Goal: Transaction & Acquisition: Book appointment/travel/reservation

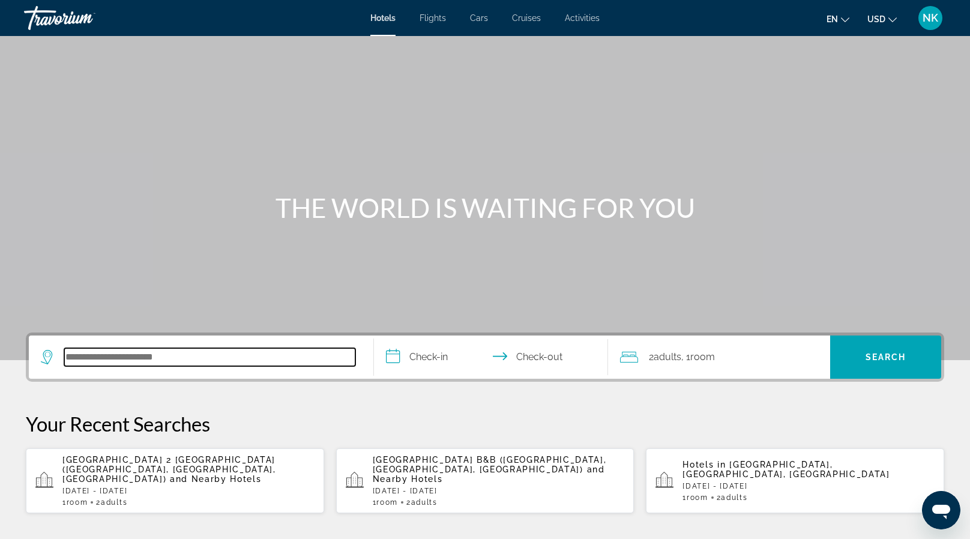
click at [208, 361] on input "Search hotel destination" at bounding box center [209, 357] width 291 height 18
click at [189, 358] on input "Search hotel destination" at bounding box center [209, 357] width 291 height 18
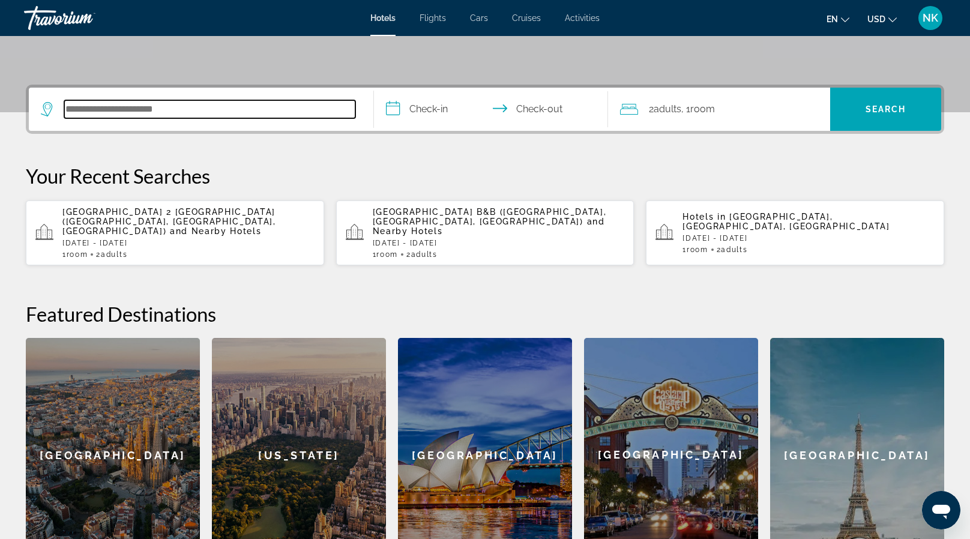
scroll to position [293, 0]
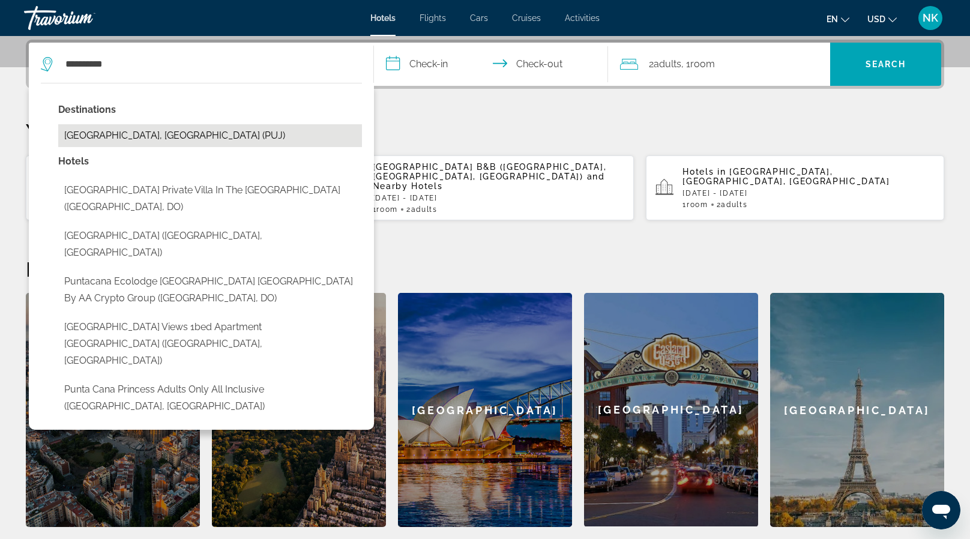
click at [207, 136] on button "Punta Cana, Dominican Republic (PUJ)" at bounding box center [210, 135] width 304 height 23
type input "**********"
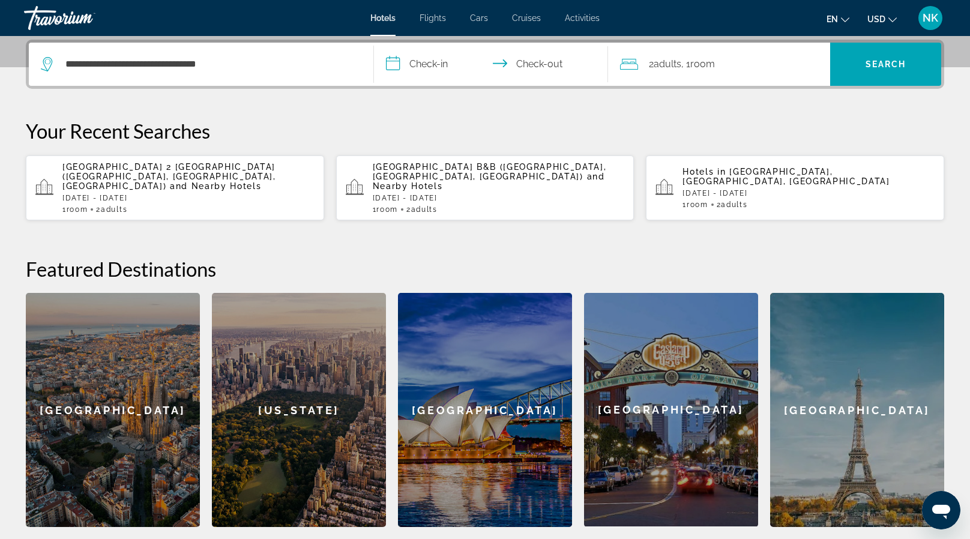
click at [450, 63] on input "**********" at bounding box center [493, 66] width 239 height 47
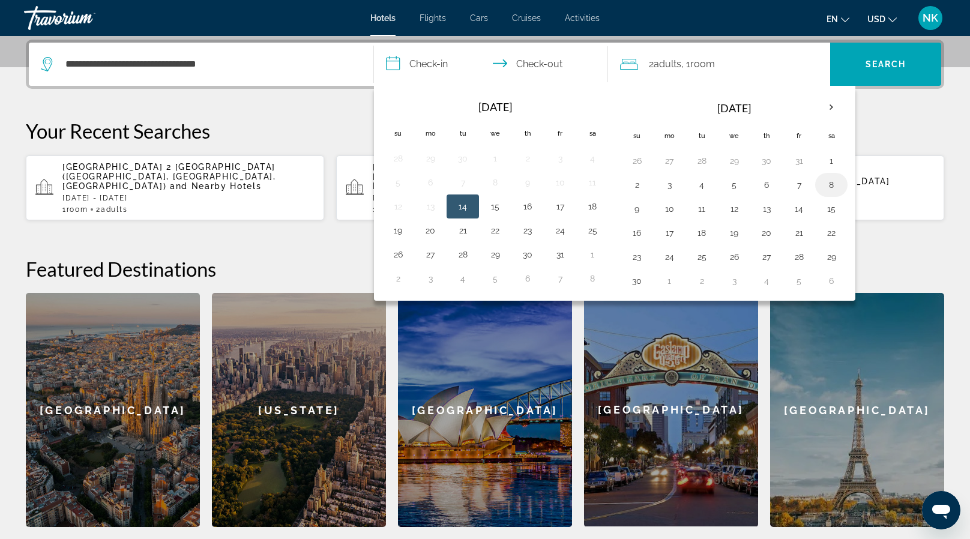
click at [828, 182] on button "8" at bounding box center [831, 184] width 19 height 17
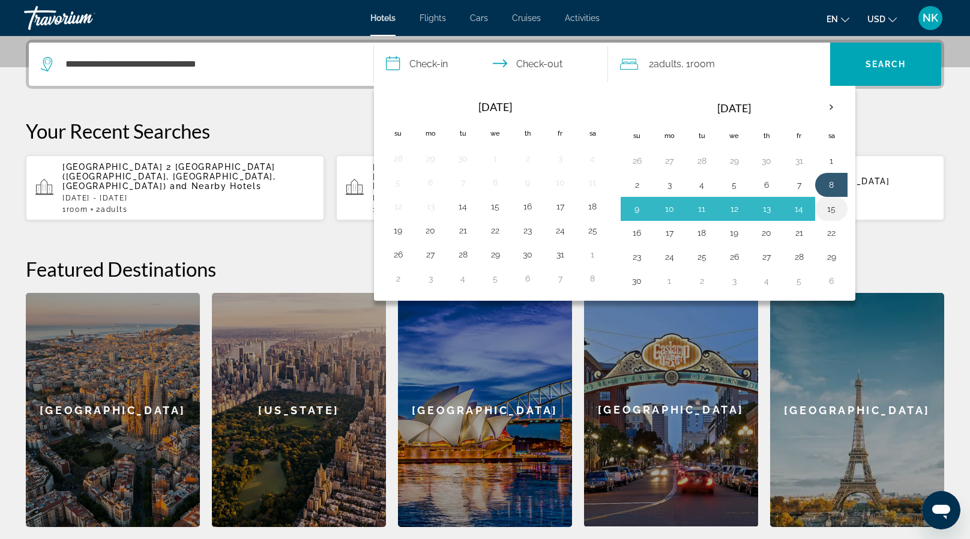
click at [830, 209] on button "15" at bounding box center [831, 209] width 19 height 17
type input "**********"
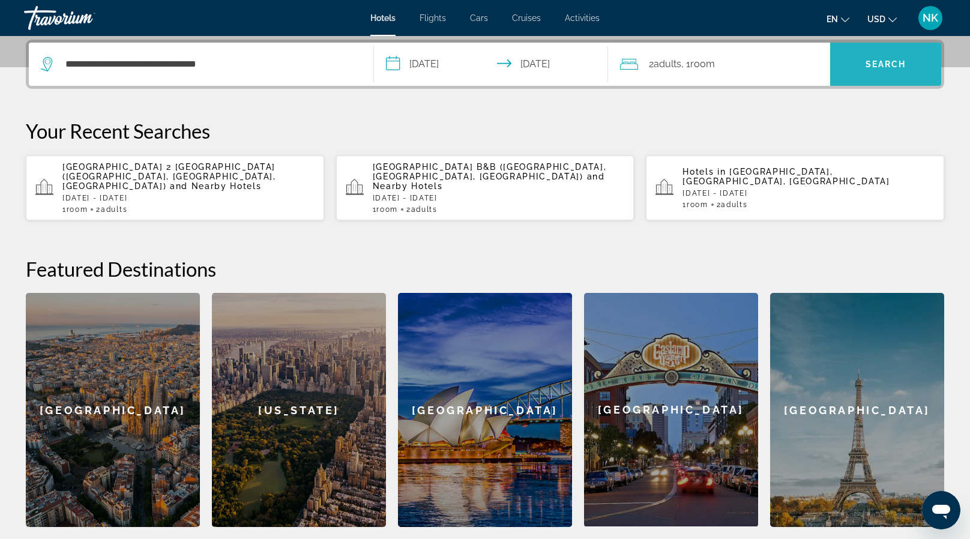
click at [873, 58] on span "Search" at bounding box center [885, 64] width 111 height 29
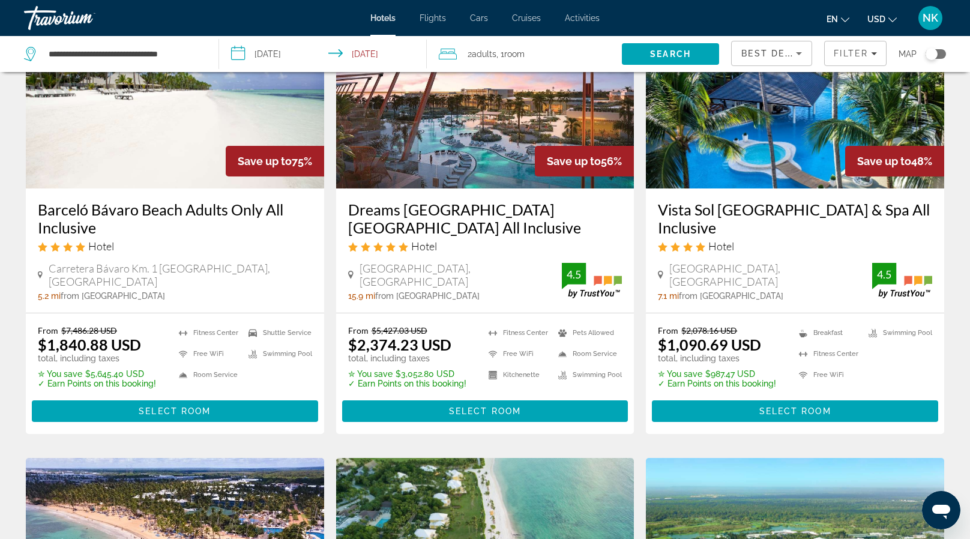
scroll to position [119, 0]
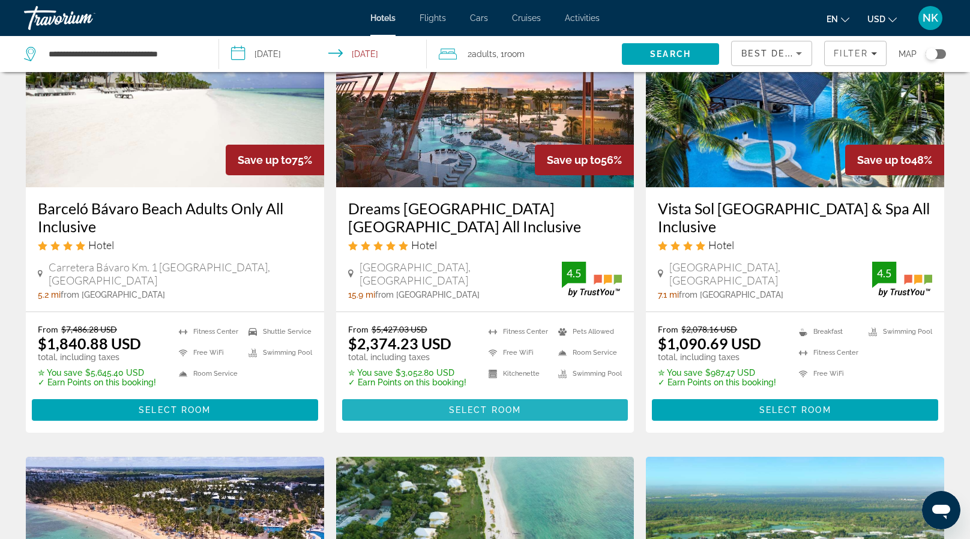
click at [485, 407] on span "Select Room" at bounding box center [485, 410] width 72 height 10
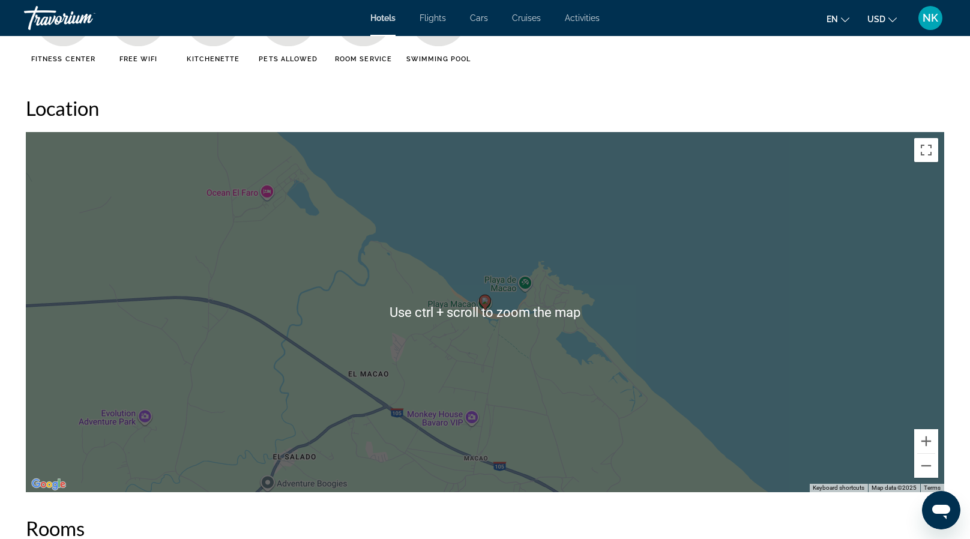
scroll to position [1055, 0]
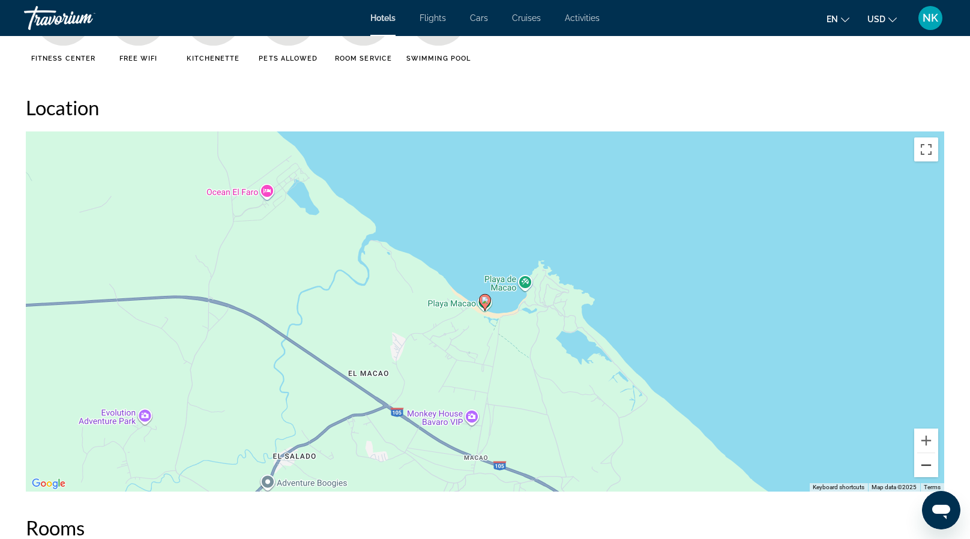
click at [929, 460] on button "Zoom out" at bounding box center [926, 465] width 24 height 24
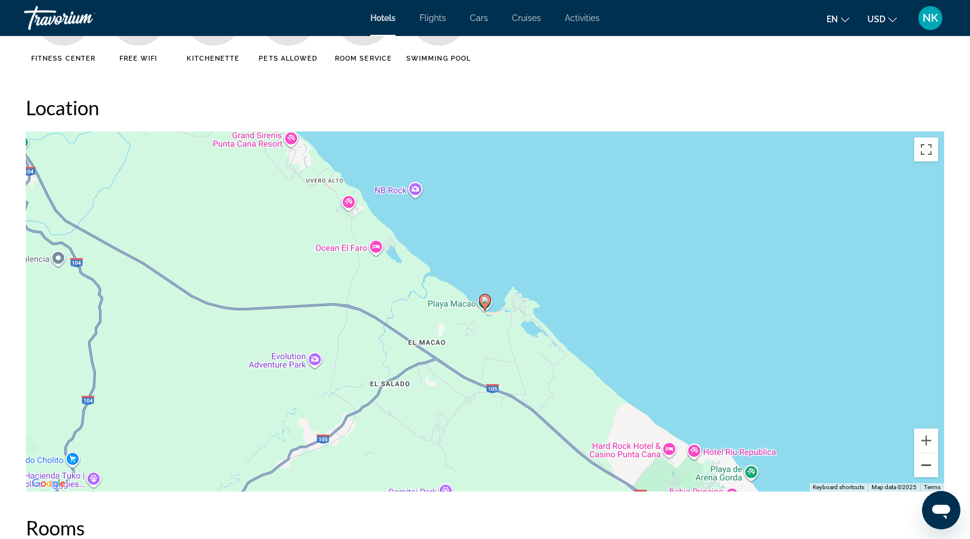
click at [929, 457] on button "Zoom out" at bounding box center [926, 465] width 24 height 24
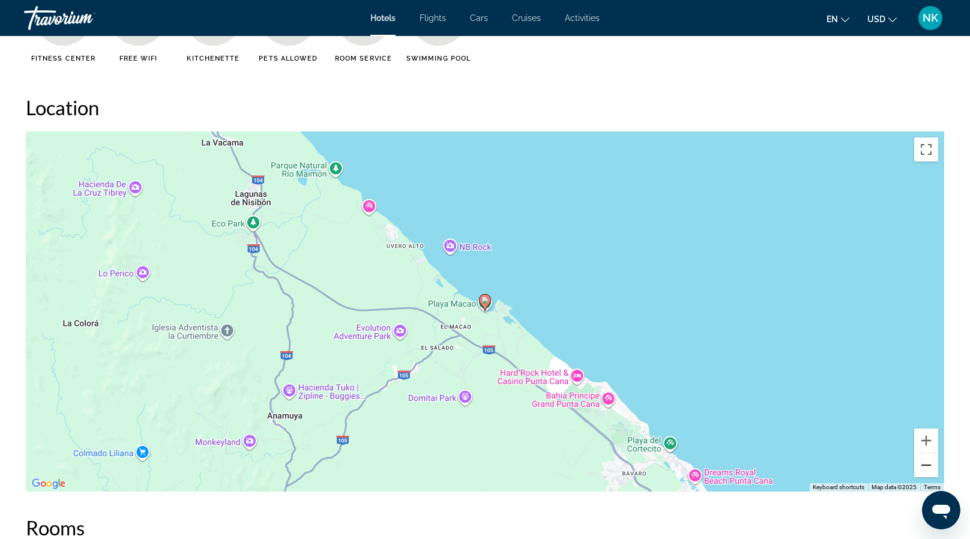
click at [929, 457] on button "Zoom out" at bounding box center [926, 465] width 24 height 24
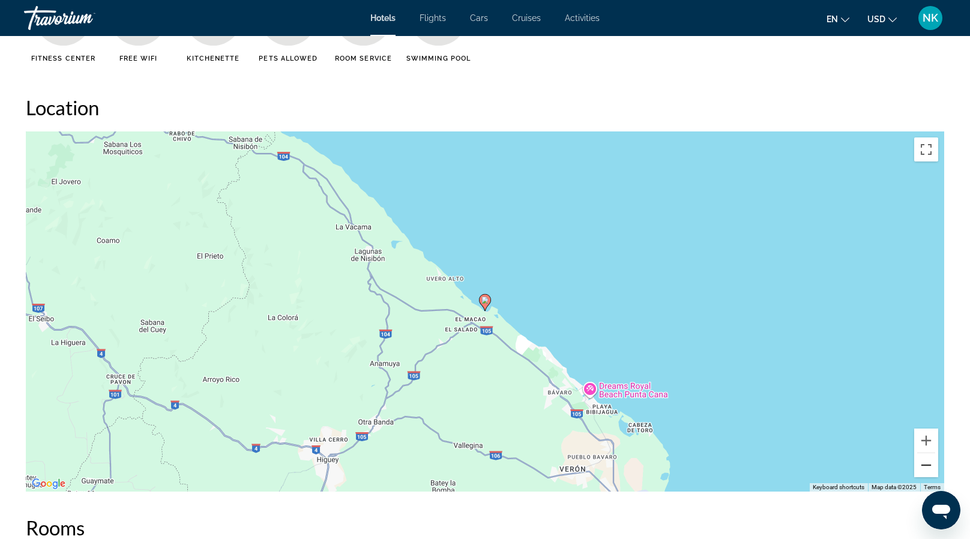
click at [929, 457] on button "Zoom out" at bounding box center [926, 465] width 24 height 24
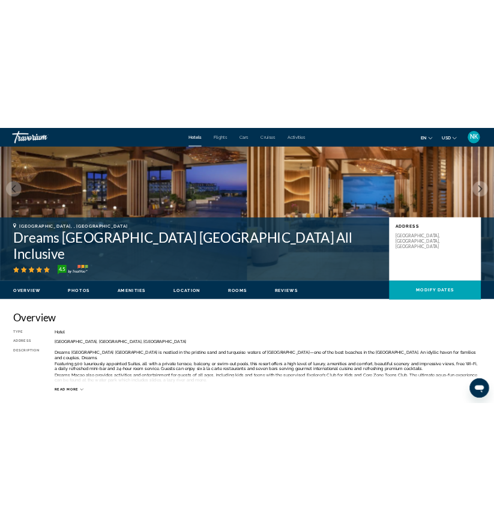
scroll to position [96, 0]
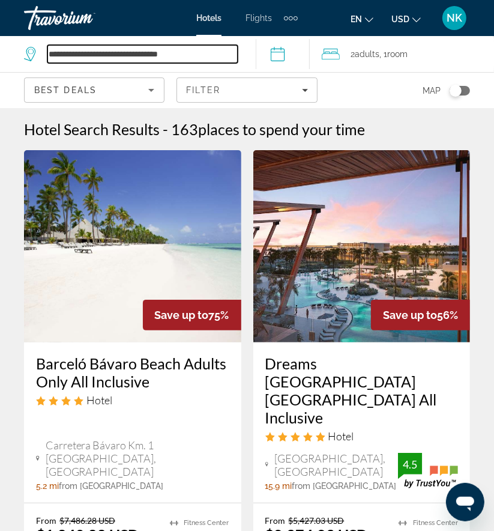
click at [196, 53] on input "**********" at bounding box center [142, 54] width 190 height 18
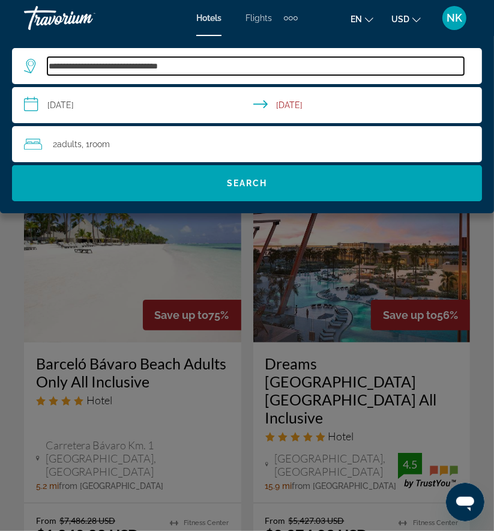
click at [204, 64] on input "**********" at bounding box center [255, 66] width 417 height 18
type input "*"
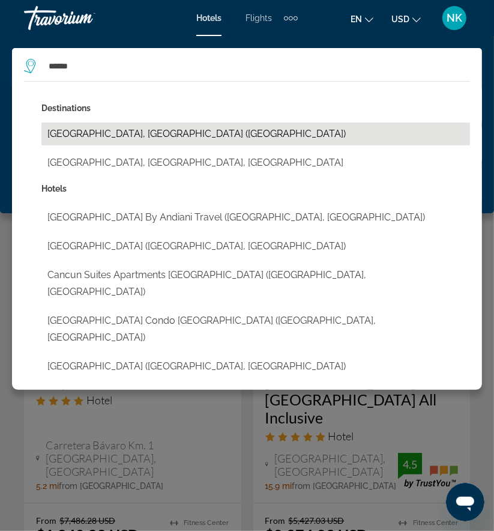
click at [134, 133] on button "Cancun, Mexico (CUN)" at bounding box center [255, 133] width 429 height 23
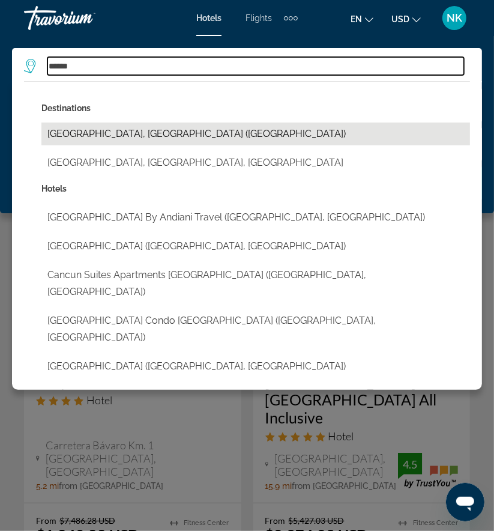
type input "**********"
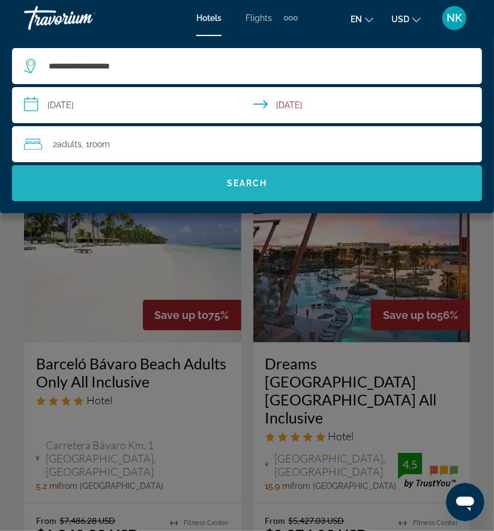
click at [235, 181] on span "Search" at bounding box center [247, 183] width 41 height 10
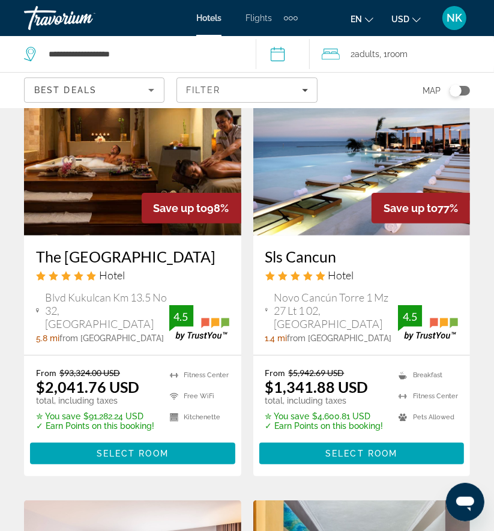
scroll to position [107, 0]
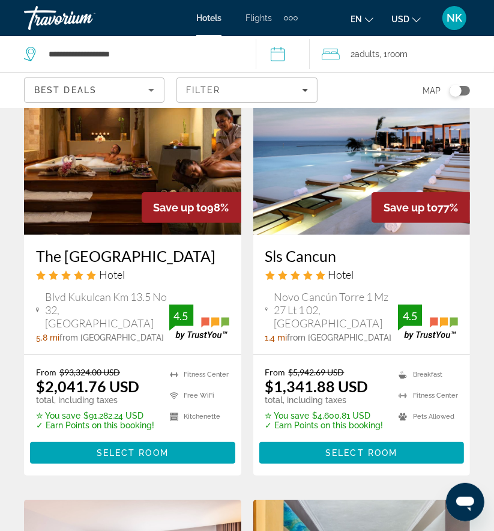
click at [115, 259] on h3 "The Royal Sands Resort & Spa" at bounding box center [132, 256] width 193 height 18
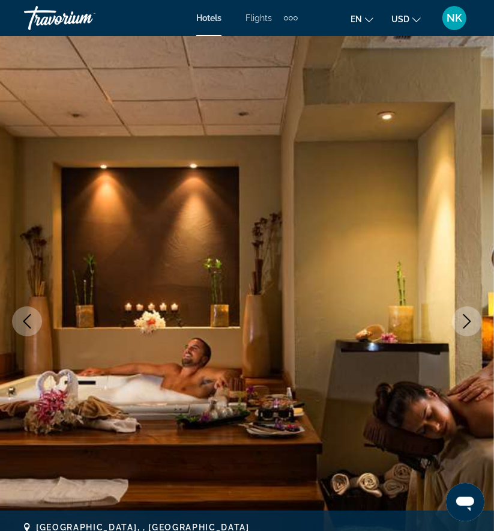
click at [474, 322] on icon "Next image" at bounding box center [467, 321] width 14 height 14
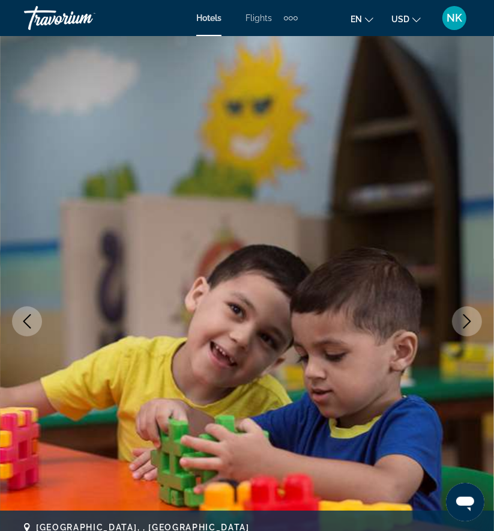
click at [466, 322] on icon "Next image" at bounding box center [467, 321] width 14 height 14
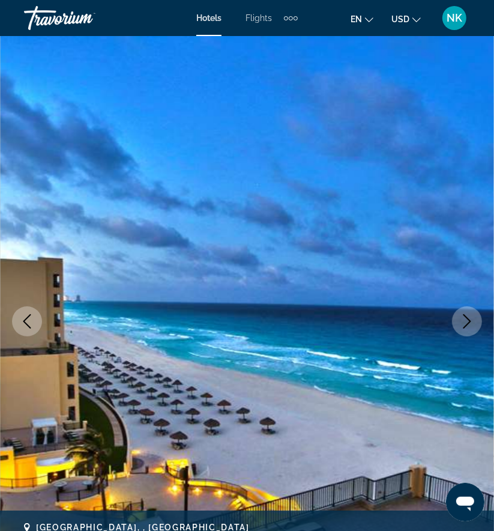
click at [466, 322] on icon "Next image" at bounding box center [467, 321] width 14 height 14
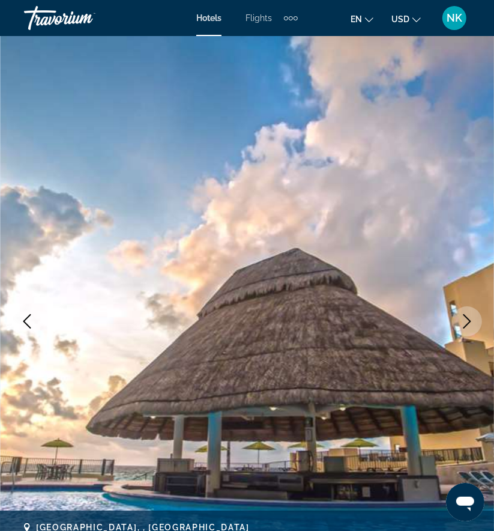
click at [466, 322] on icon "Next image" at bounding box center [467, 321] width 14 height 14
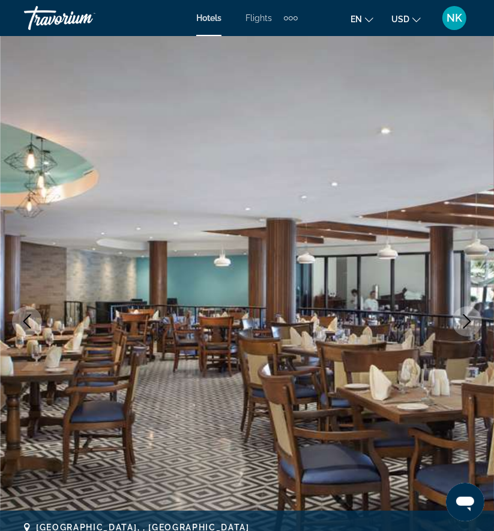
click at [466, 322] on icon "Next image" at bounding box center [467, 321] width 14 height 14
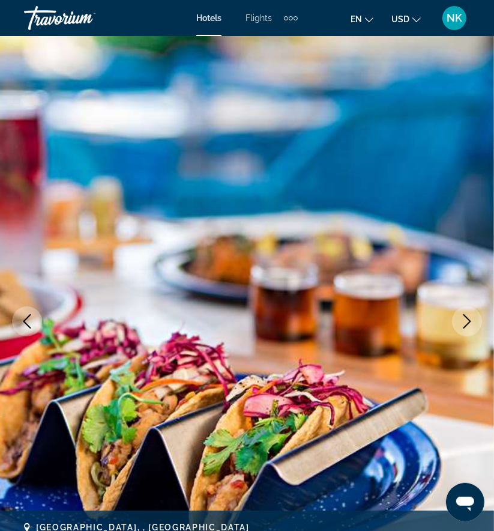
click at [466, 322] on icon "Next image" at bounding box center [467, 321] width 14 height 14
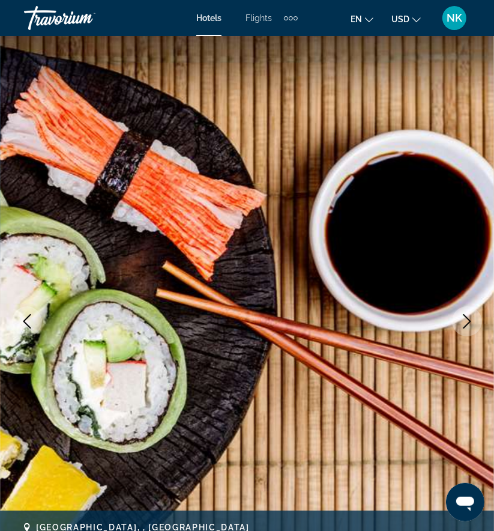
click at [466, 322] on icon "Next image" at bounding box center [467, 321] width 14 height 14
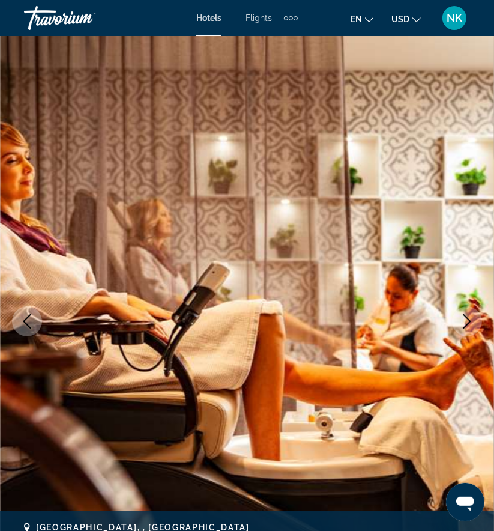
click at [466, 322] on icon "Next image" at bounding box center [467, 321] width 14 height 14
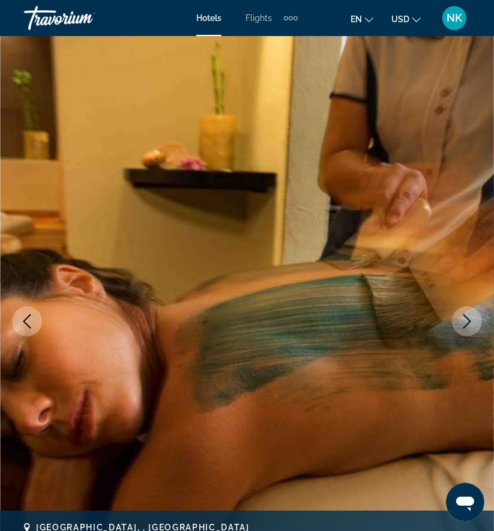
click at [466, 322] on icon "Next image" at bounding box center [467, 321] width 14 height 14
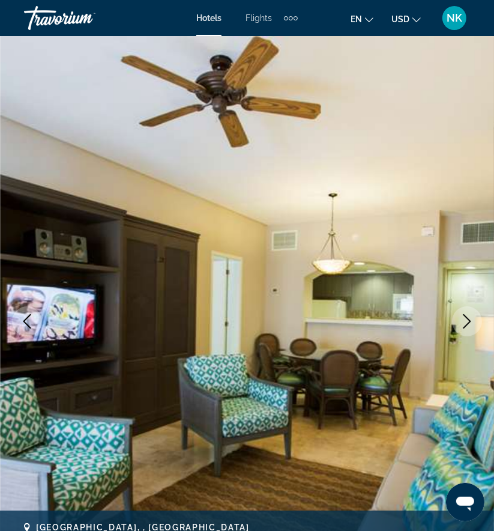
click at [466, 322] on icon "Next image" at bounding box center [467, 321] width 14 height 14
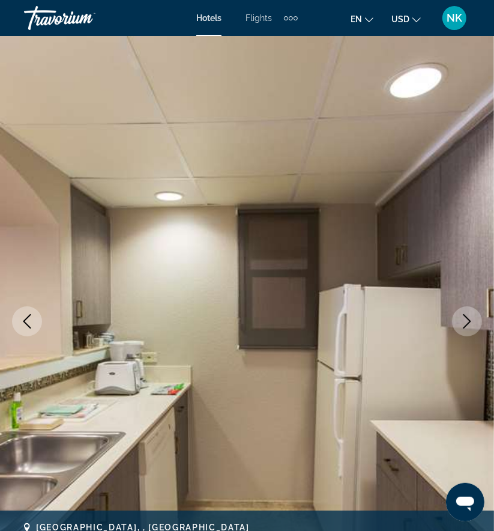
click at [466, 322] on icon "Next image" at bounding box center [467, 321] width 14 height 14
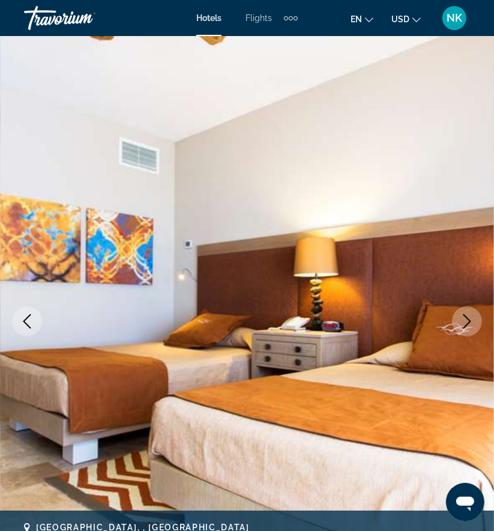
click at [466, 322] on icon "Next image" at bounding box center [467, 321] width 14 height 14
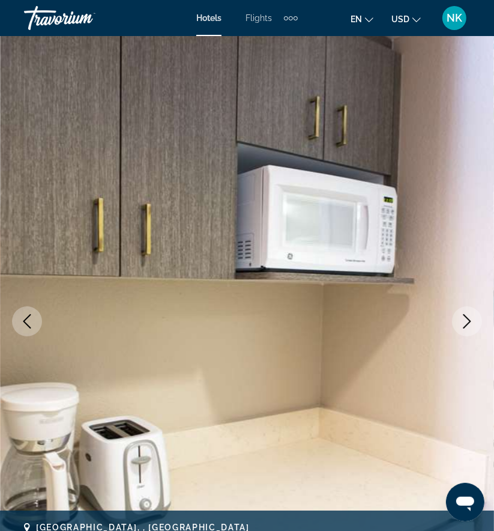
click at [466, 322] on icon "Next image" at bounding box center [467, 321] width 14 height 14
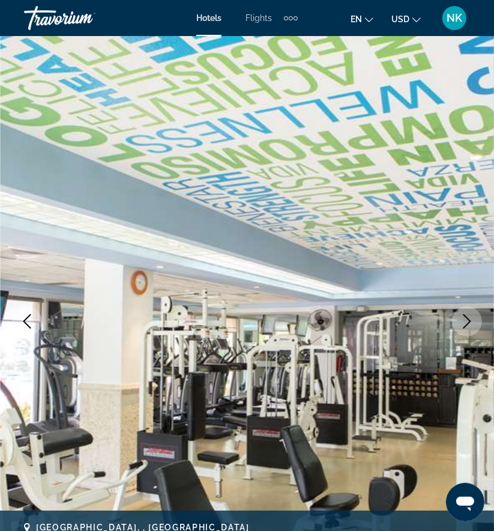
click at [466, 322] on icon "Next image" at bounding box center [467, 321] width 14 height 14
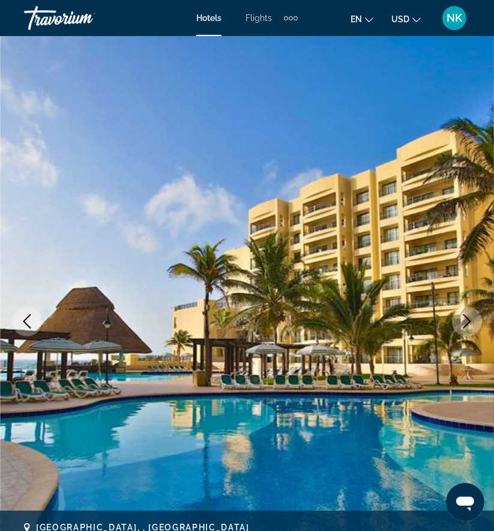
click at [466, 322] on icon "Next image" at bounding box center [467, 321] width 14 height 14
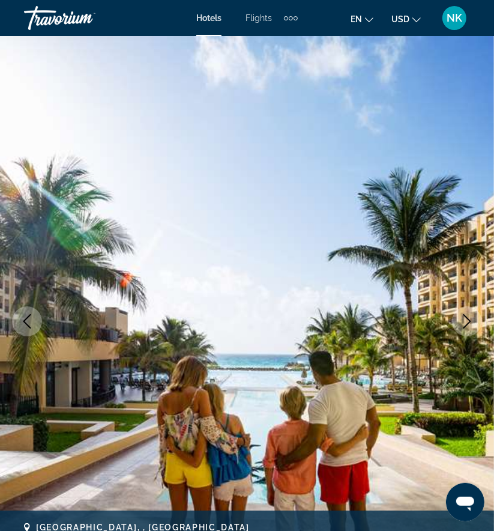
click at [466, 322] on icon "Next image" at bounding box center [467, 321] width 14 height 14
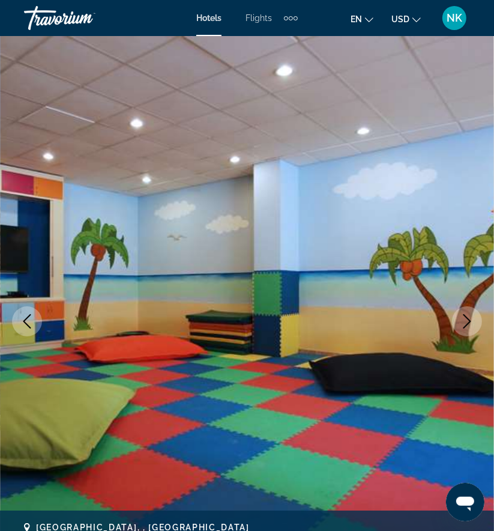
click at [466, 322] on icon "Next image" at bounding box center [467, 321] width 14 height 14
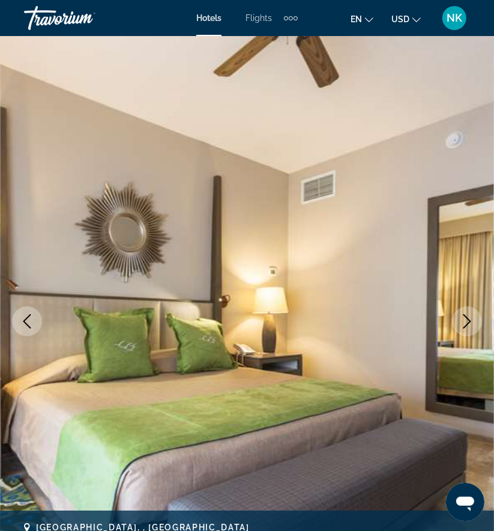
click at [466, 322] on icon "Next image" at bounding box center [467, 321] width 14 height 14
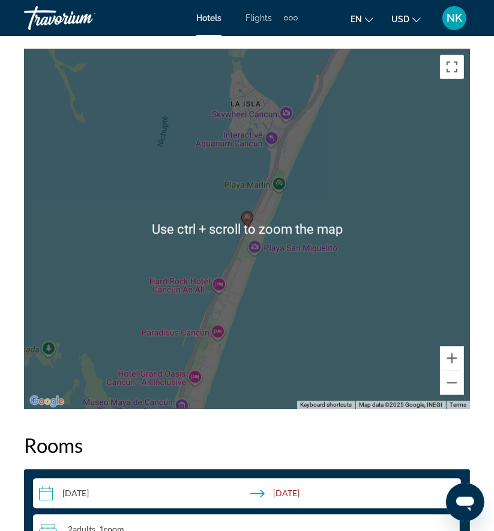
scroll to position [1609, 0]
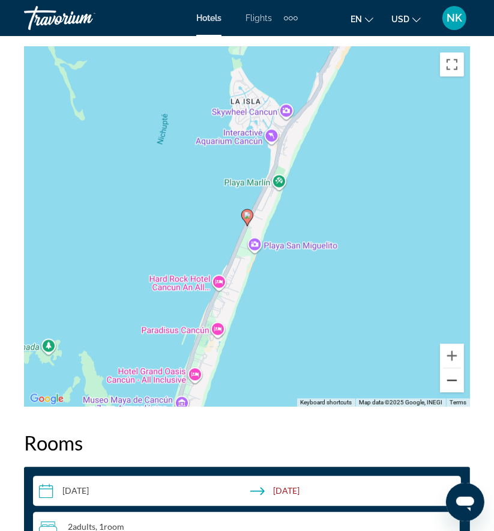
click at [454, 382] on button "Zoom out" at bounding box center [452, 380] width 24 height 24
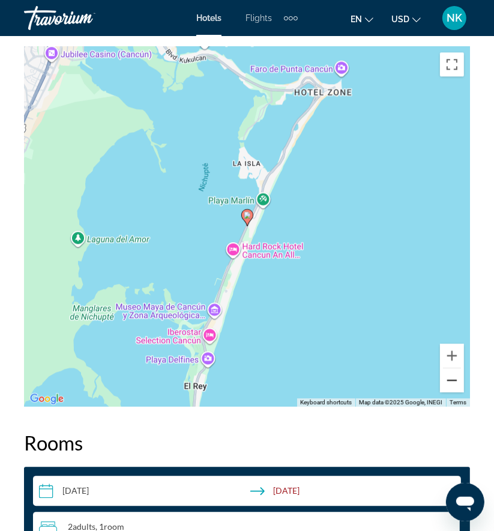
click at [454, 382] on button "Zoom out" at bounding box center [452, 380] width 24 height 24
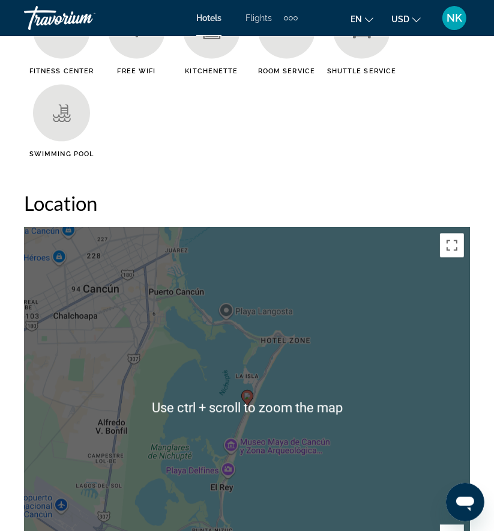
scroll to position [1419, 0]
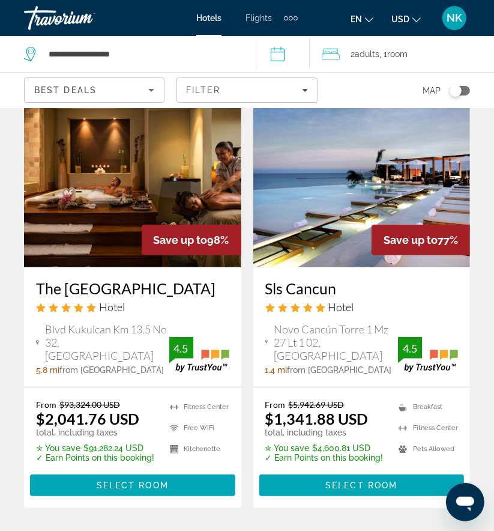
scroll to position [74, 0]
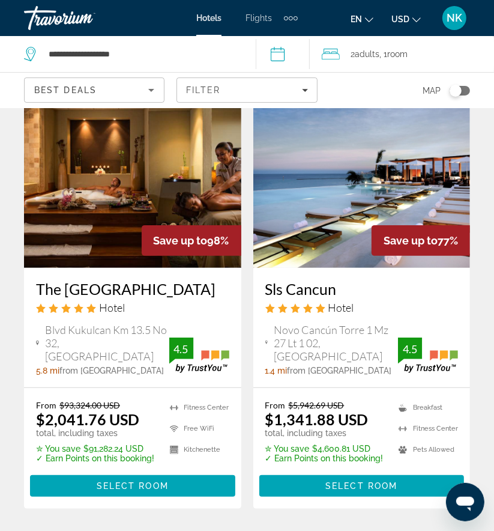
click at [372, 243] on div "Save up to 77%" at bounding box center [421, 240] width 98 height 31
click at [352, 307] on span "Hotel" at bounding box center [341, 307] width 26 height 13
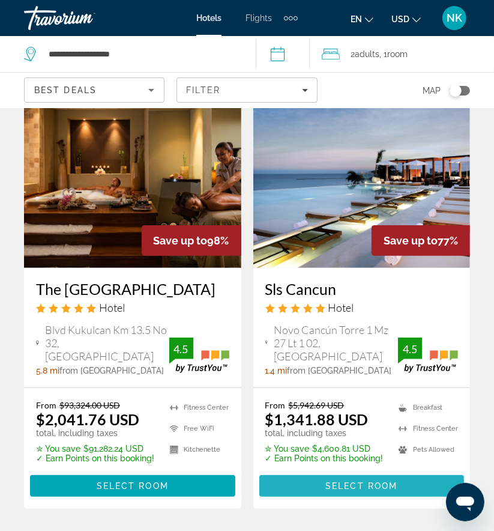
click at [346, 489] on span "Select Room" at bounding box center [361, 486] width 72 height 10
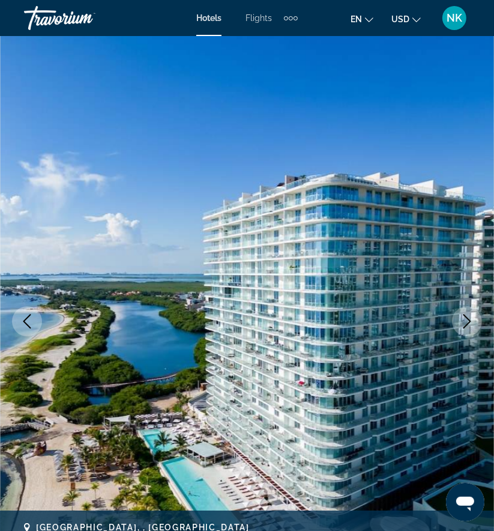
click at [466, 321] on icon "Next image" at bounding box center [467, 321] width 14 height 14
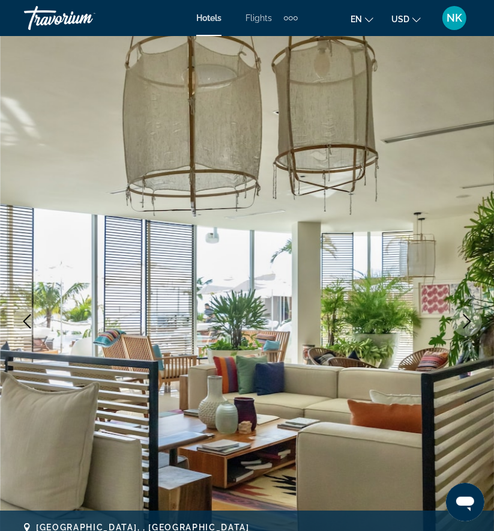
click at [466, 321] on icon "Next image" at bounding box center [467, 321] width 14 height 14
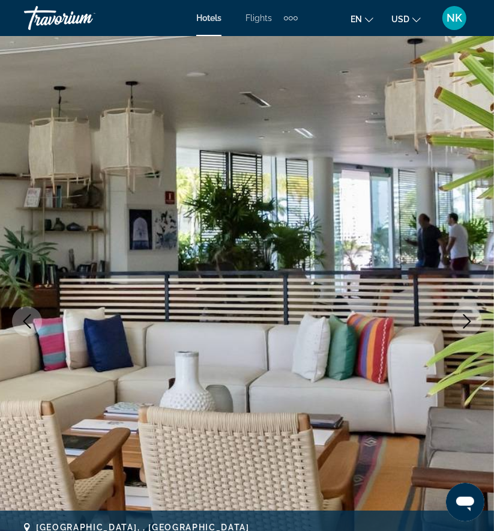
click at [466, 321] on icon "Next image" at bounding box center [467, 321] width 14 height 14
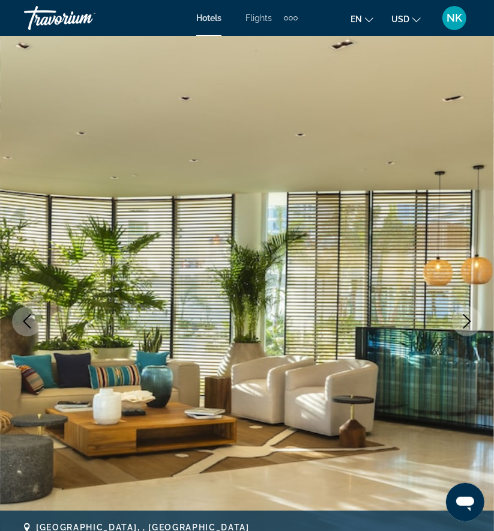
click at [466, 321] on icon "Next image" at bounding box center [467, 321] width 14 height 14
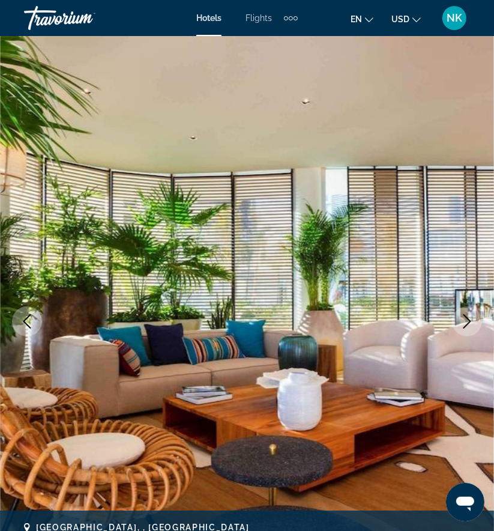
click at [466, 321] on icon "Next image" at bounding box center [467, 321] width 14 height 14
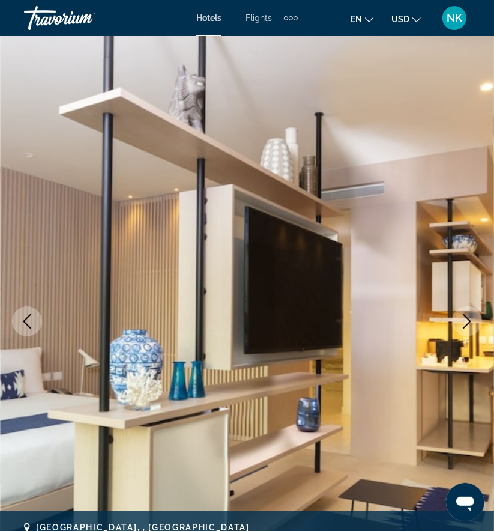
click at [466, 321] on icon "Next image" at bounding box center [467, 321] width 14 height 14
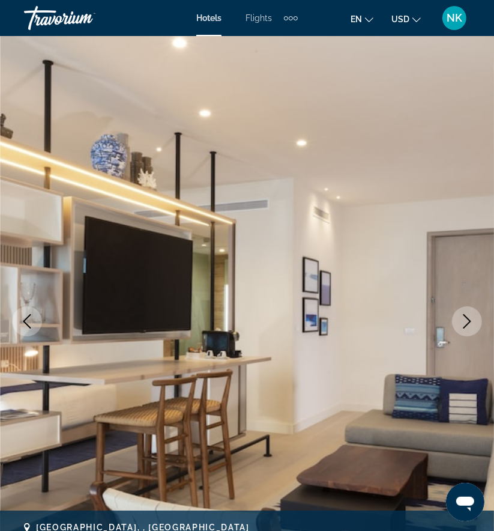
click at [466, 321] on icon "Next image" at bounding box center [467, 321] width 14 height 14
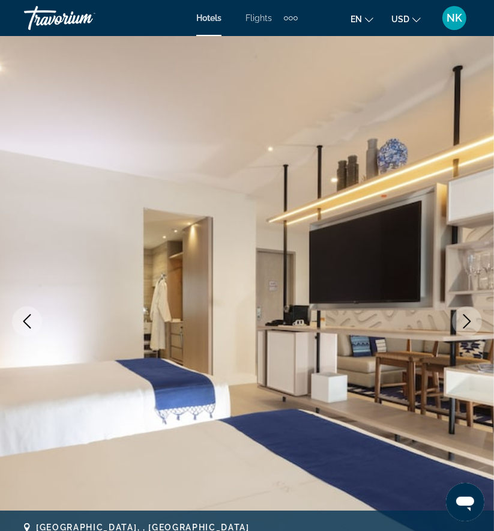
click at [466, 321] on icon "Next image" at bounding box center [467, 321] width 14 height 14
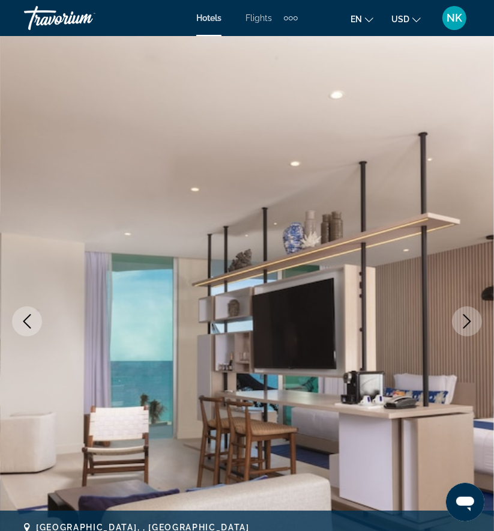
click at [466, 321] on icon "Next image" at bounding box center [467, 321] width 14 height 14
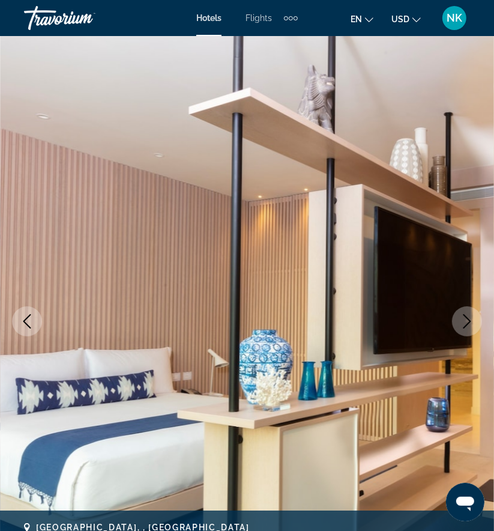
click at [466, 321] on icon "Next image" at bounding box center [467, 321] width 14 height 14
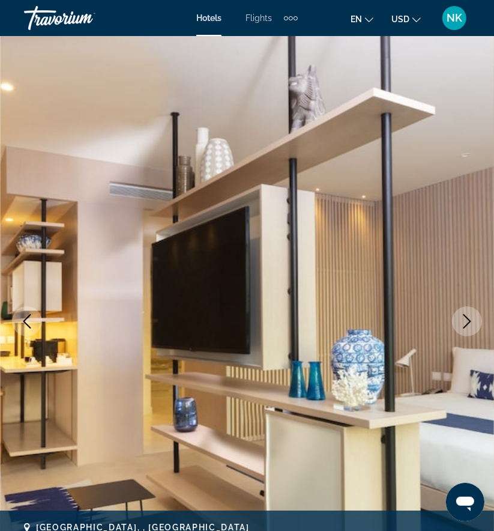
click at [466, 321] on icon "Next image" at bounding box center [467, 321] width 14 height 14
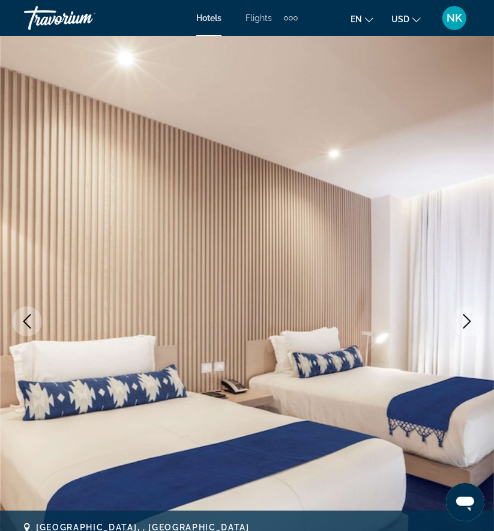
click at [466, 321] on icon "Next image" at bounding box center [467, 321] width 14 height 14
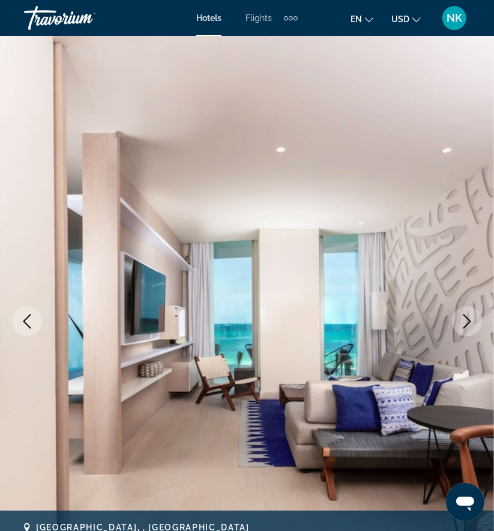
click at [466, 321] on icon "Next image" at bounding box center [467, 321] width 14 height 14
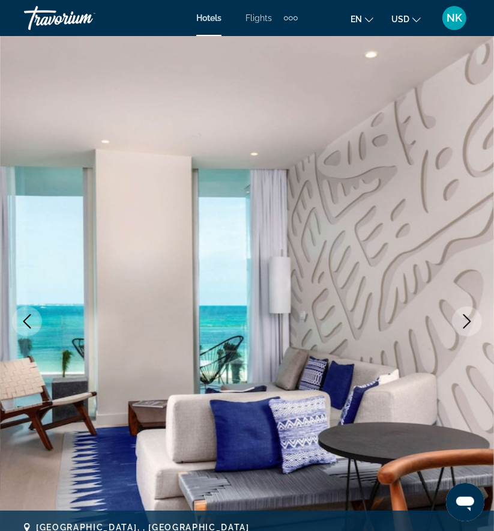
click at [466, 321] on icon "Next image" at bounding box center [467, 321] width 14 height 14
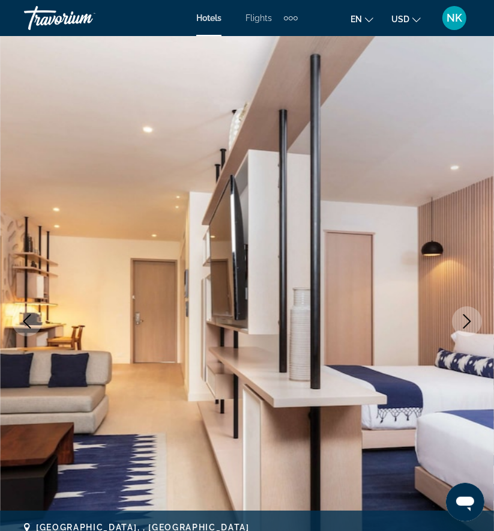
click at [466, 321] on icon "Next image" at bounding box center [467, 321] width 14 height 14
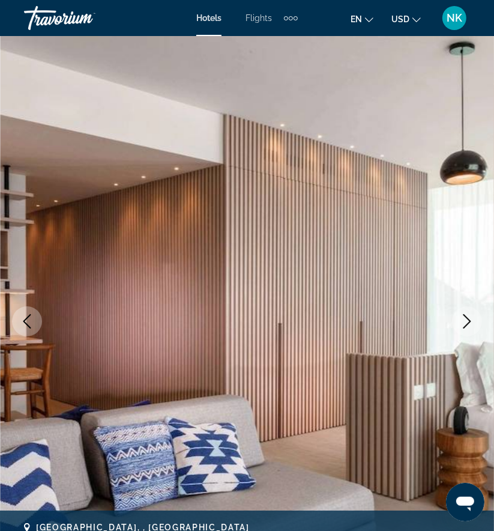
click at [466, 321] on icon "Next image" at bounding box center [467, 321] width 14 height 14
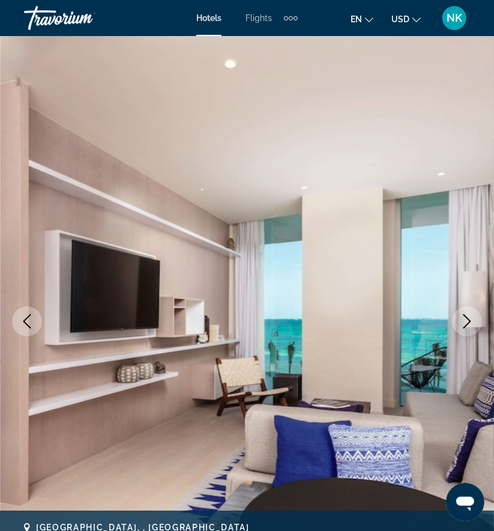
click at [466, 321] on icon "Next image" at bounding box center [467, 321] width 14 height 14
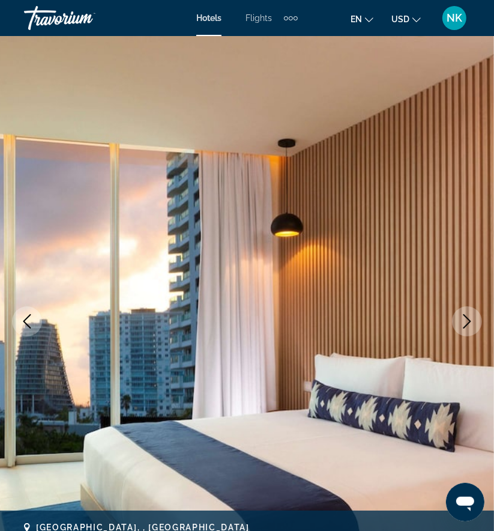
click at [466, 321] on icon "Next image" at bounding box center [467, 321] width 14 height 14
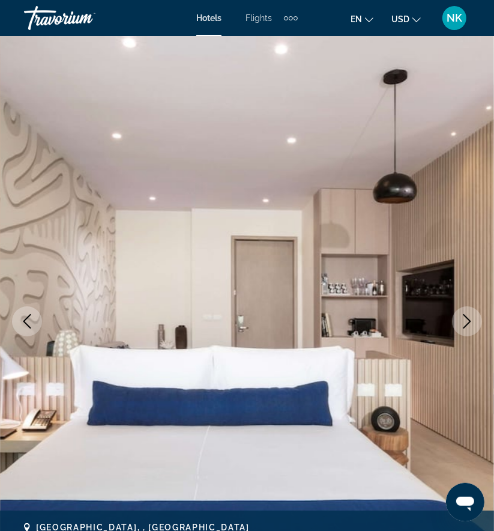
click at [466, 321] on icon "Next image" at bounding box center [467, 321] width 14 height 14
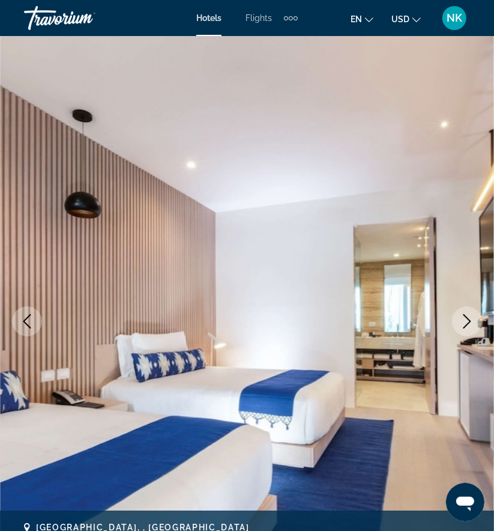
click at [466, 321] on icon "Next image" at bounding box center [467, 321] width 14 height 14
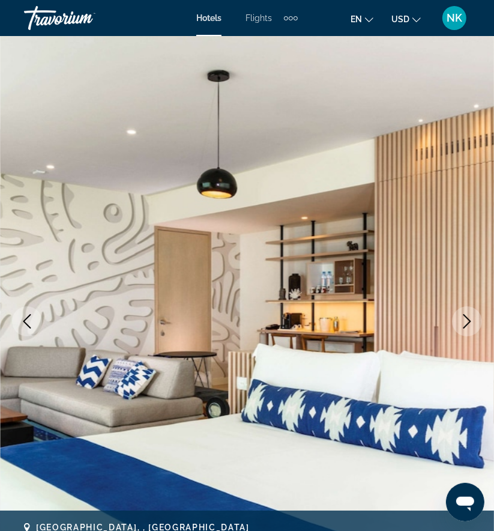
click at [466, 321] on icon "Next image" at bounding box center [467, 321] width 14 height 14
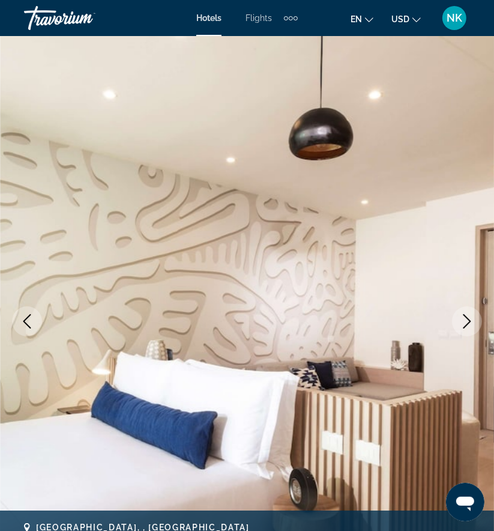
click at [466, 321] on icon "Next image" at bounding box center [467, 321] width 14 height 14
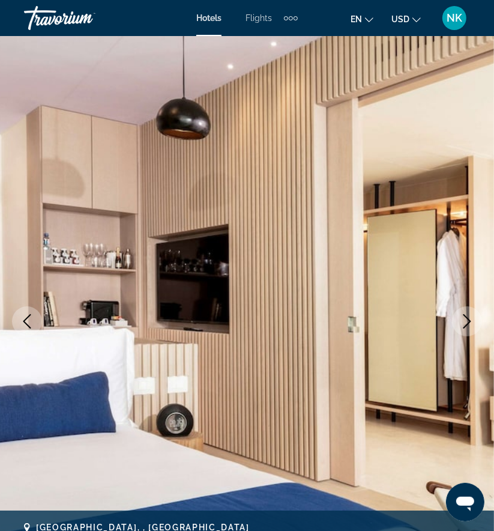
click at [466, 321] on icon "Next image" at bounding box center [467, 321] width 14 height 14
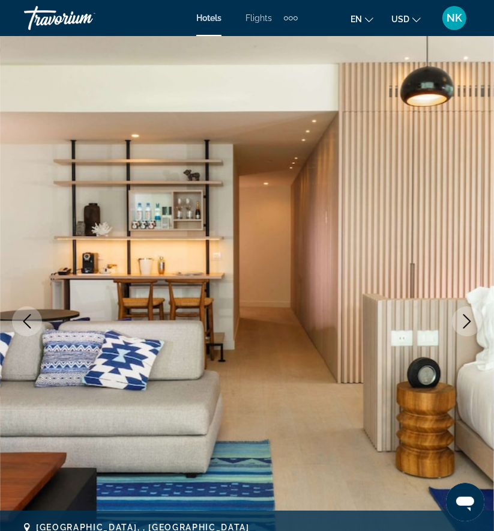
click at [466, 321] on icon "Next image" at bounding box center [467, 321] width 14 height 14
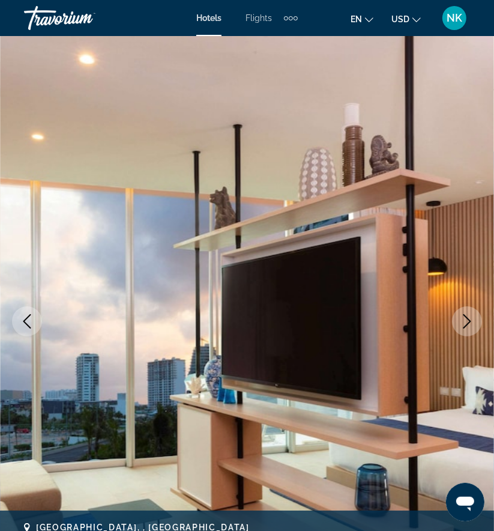
click at [466, 321] on icon "Next image" at bounding box center [467, 321] width 14 height 14
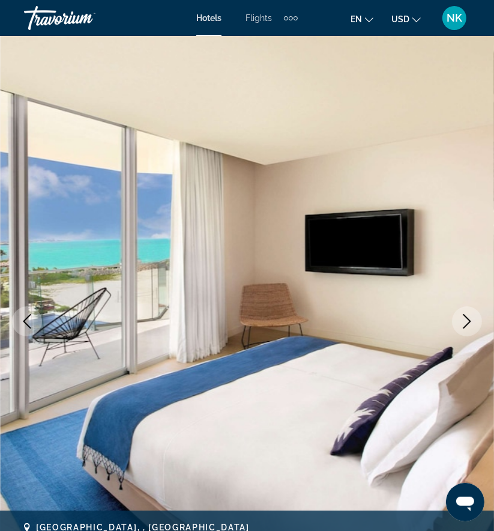
click at [466, 321] on icon "Next image" at bounding box center [467, 321] width 14 height 14
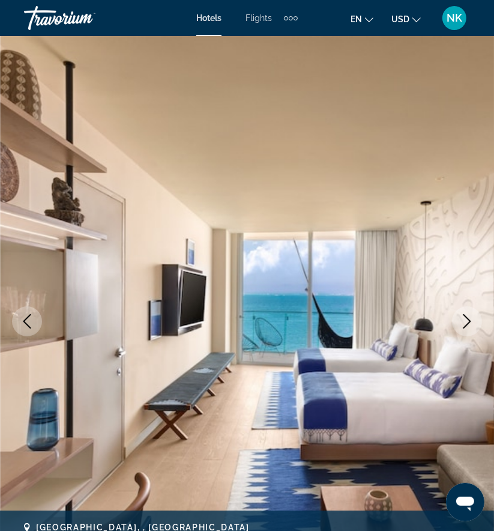
click at [466, 321] on icon "Next image" at bounding box center [467, 321] width 14 height 14
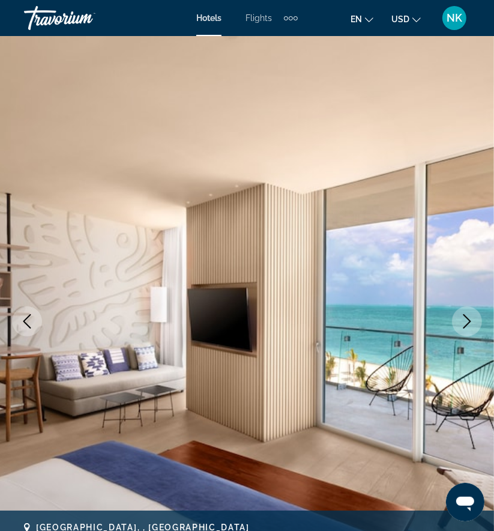
click at [466, 321] on icon "Next image" at bounding box center [467, 321] width 14 height 14
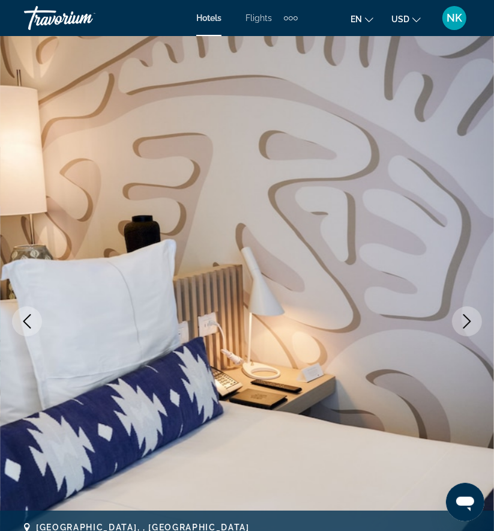
click at [466, 321] on icon "Next image" at bounding box center [467, 321] width 14 height 14
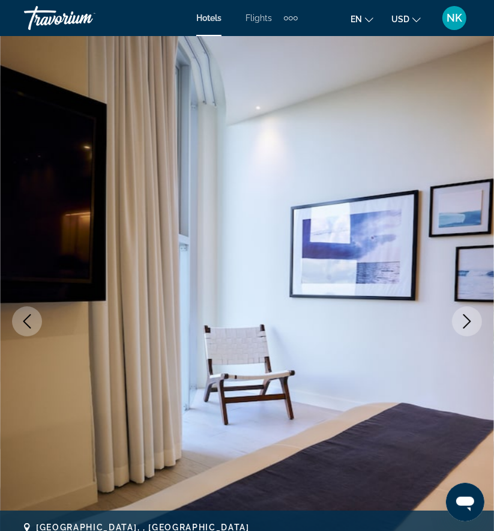
click at [466, 321] on icon "Next image" at bounding box center [467, 321] width 14 height 14
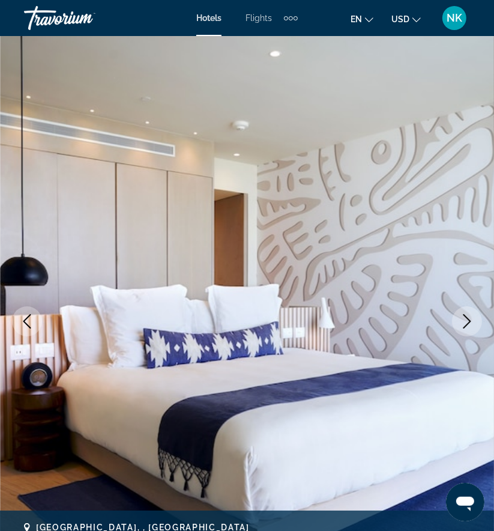
click at [466, 321] on icon "Next image" at bounding box center [467, 321] width 14 height 14
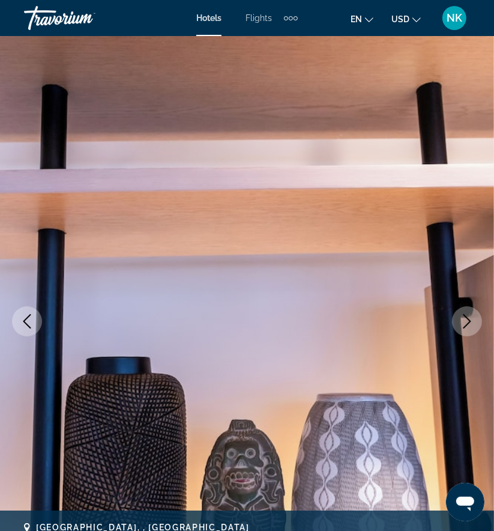
click at [466, 321] on icon "Next image" at bounding box center [467, 321] width 14 height 14
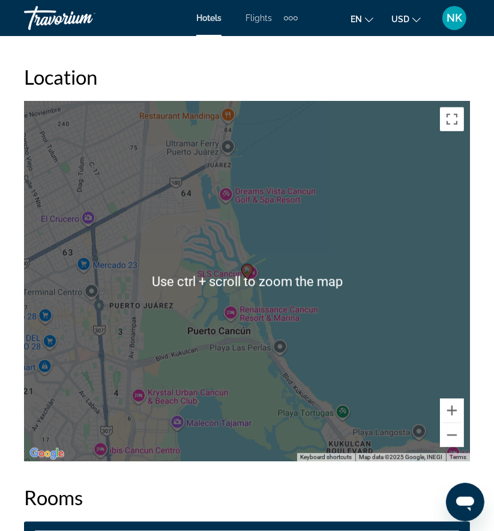
scroll to position [1436, 0]
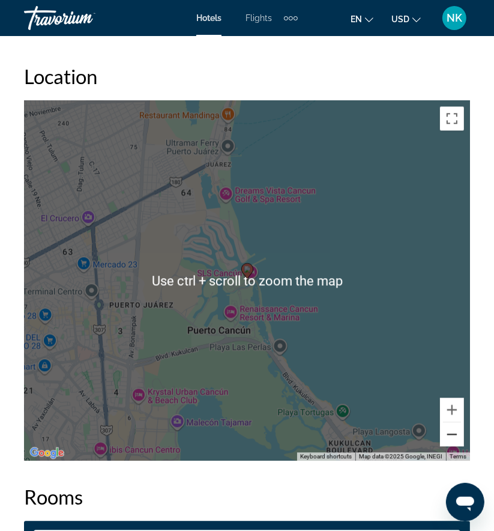
click at [447, 422] on button "Zoom out" at bounding box center [452, 434] width 24 height 24
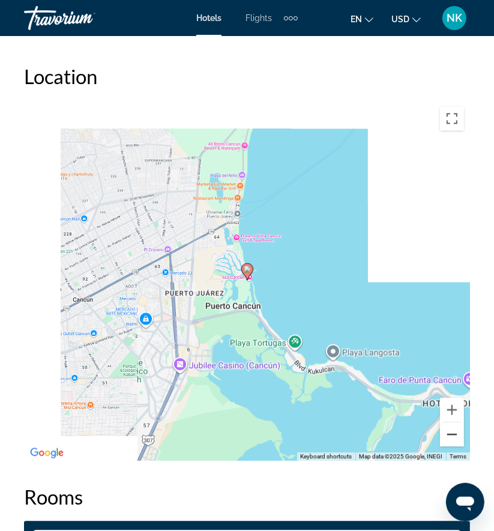
click at [454, 423] on button "Zoom out" at bounding box center [452, 434] width 24 height 24
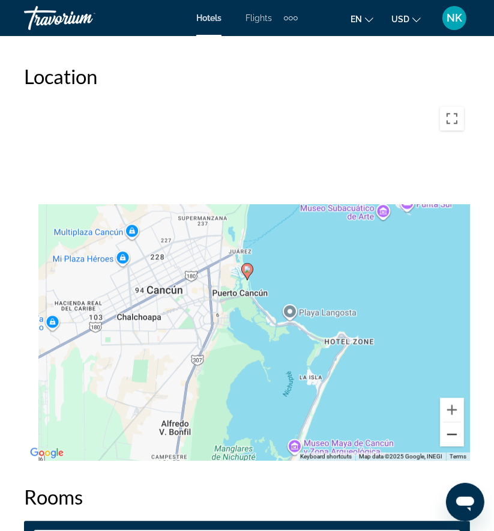
click at [454, 423] on button "Zoom out" at bounding box center [452, 434] width 24 height 24
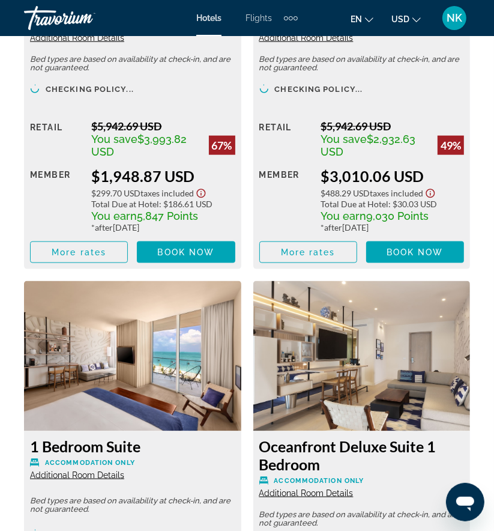
scroll to position [3175, 0]
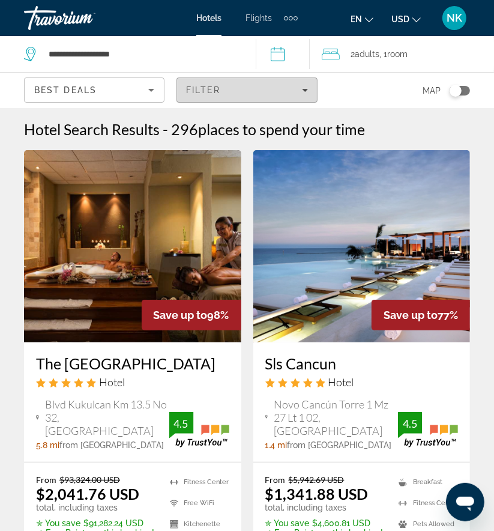
click at [283, 85] on div "Filter" at bounding box center [246, 90] width 121 height 10
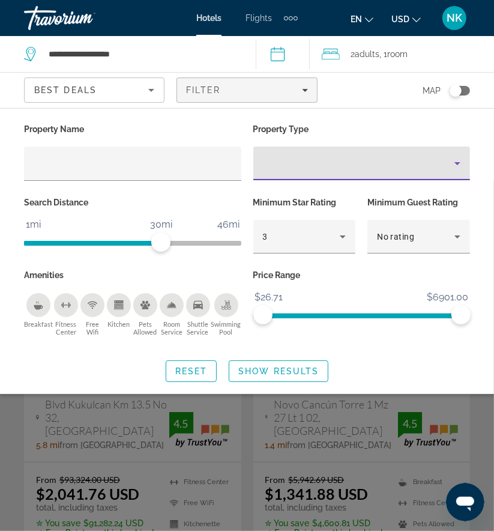
click at [427, 166] on div "Property type" at bounding box center [359, 163] width 192 height 14
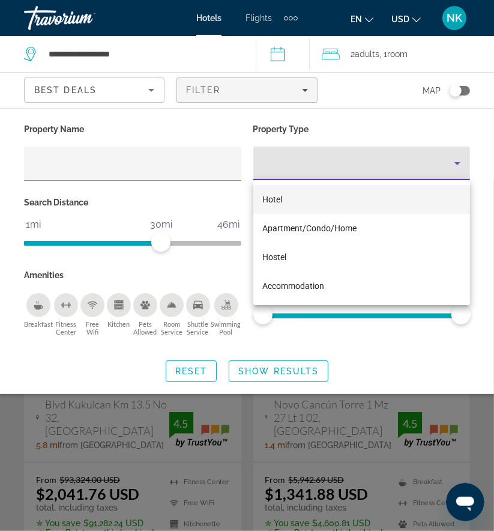
click at [427, 166] on div at bounding box center [247, 265] width 494 height 531
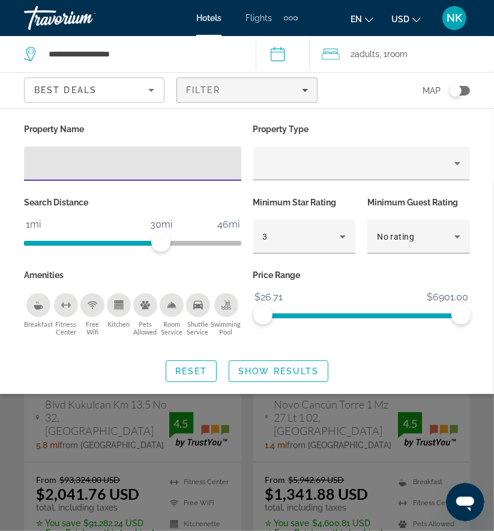
click at [92, 166] on input "Hotel Filters" at bounding box center [133, 164] width 198 height 14
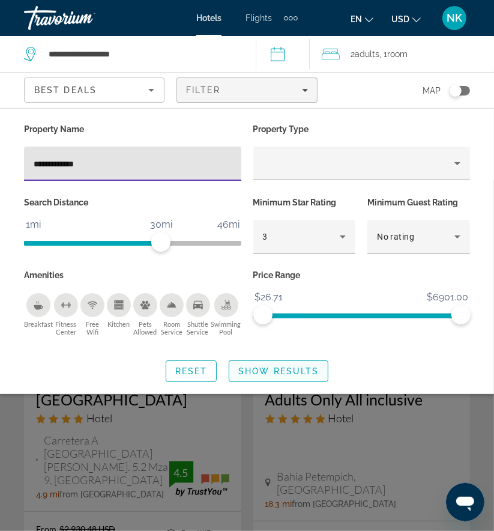
type input "**********"
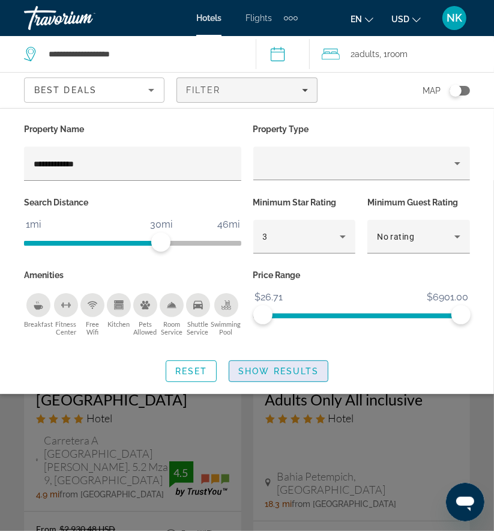
click at [258, 370] on span "Show Results" at bounding box center [278, 371] width 80 height 10
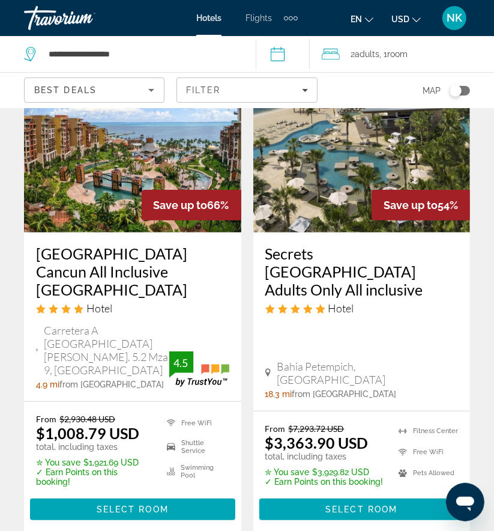
scroll to position [98, 0]
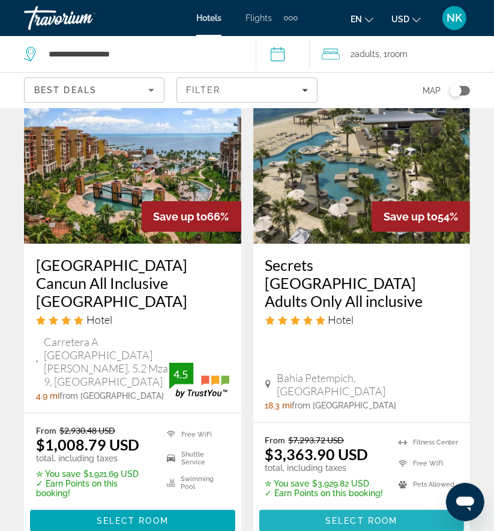
click at [378, 516] on span "Select Room" at bounding box center [361, 521] width 72 height 10
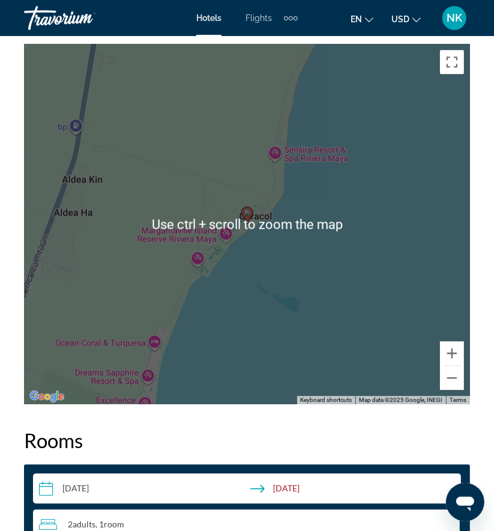
scroll to position [1618, 0]
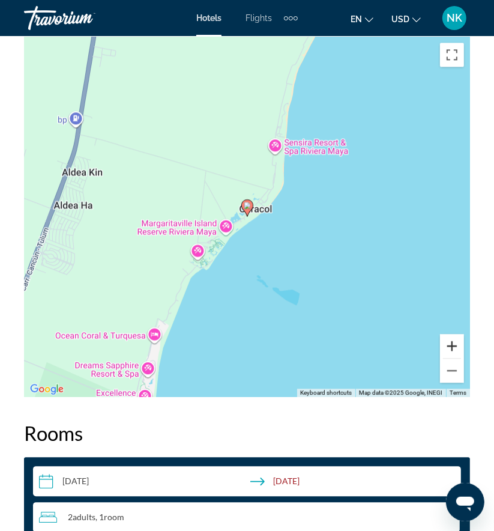
click at [456, 343] on button "Zoom in" at bounding box center [452, 346] width 24 height 24
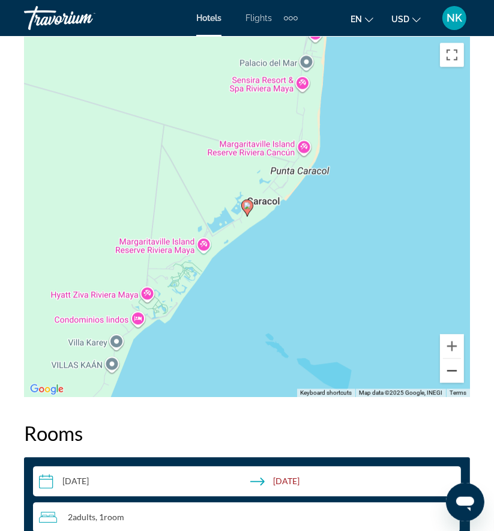
click at [452, 367] on button "Zoom out" at bounding box center [452, 370] width 24 height 24
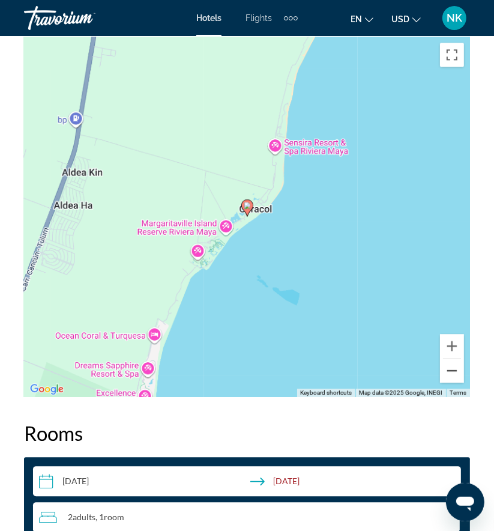
click at [452, 367] on button "Zoom out" at bounding box center [452, 370] width 24 height 24
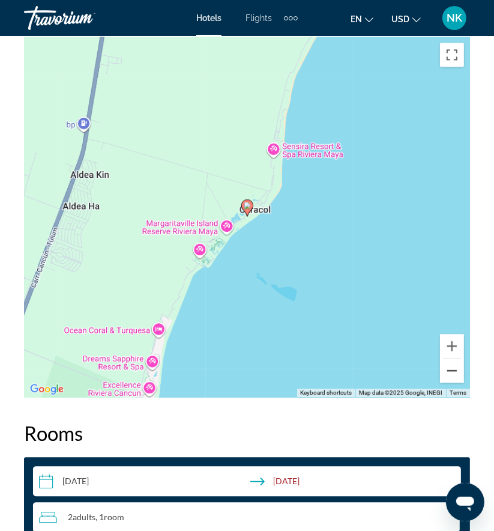
click at [452, 367] on button "Zoom out" at bounding box center [452, 370] width 24 height 24
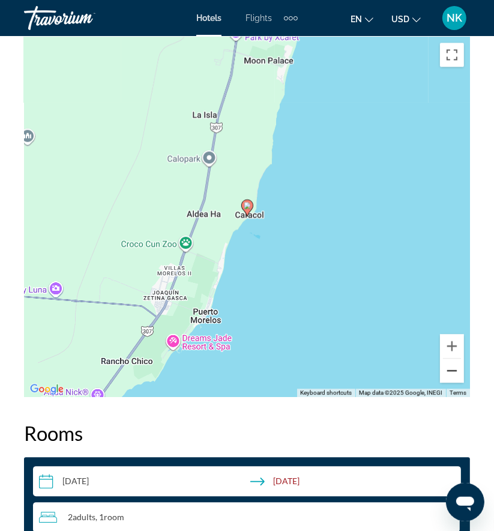
click at [452, 367] on button "Zoom out" at bounding box center [452, 370] width 24 height 24
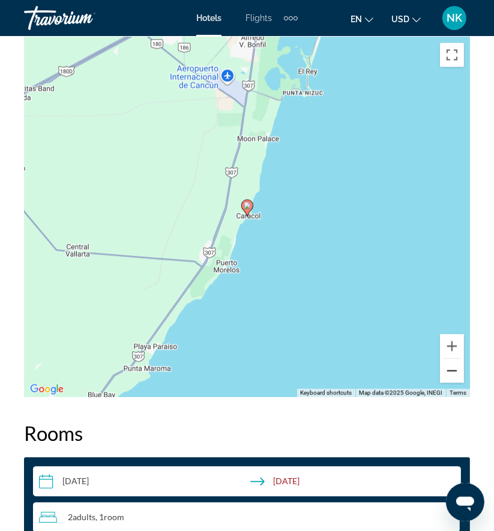
click at [452, 367] on button "Zoom out" at bounding box center [452, 370] width 24 height 24
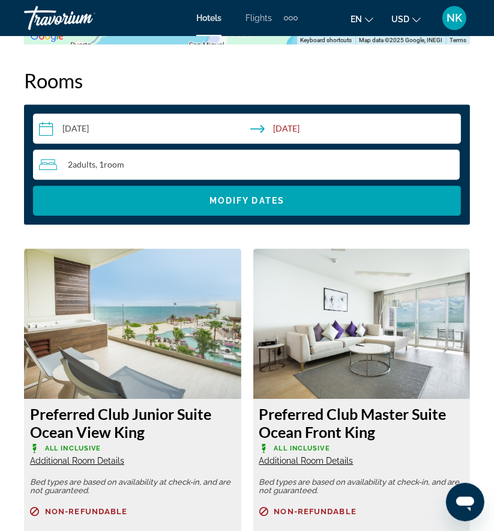
scroll to position [1962, 0]
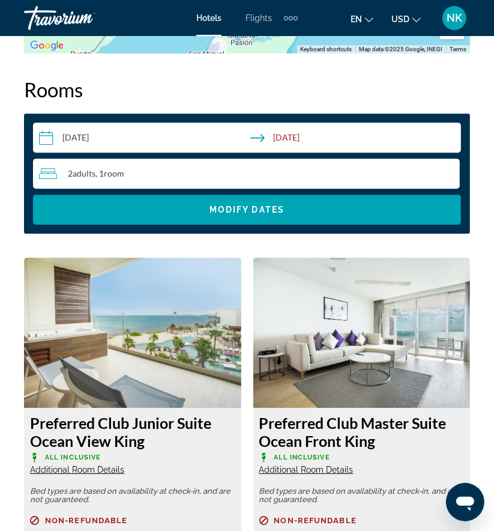
click at [138, 19] on div "Travorium" at bounding box center [84, 17] width 120 height 31
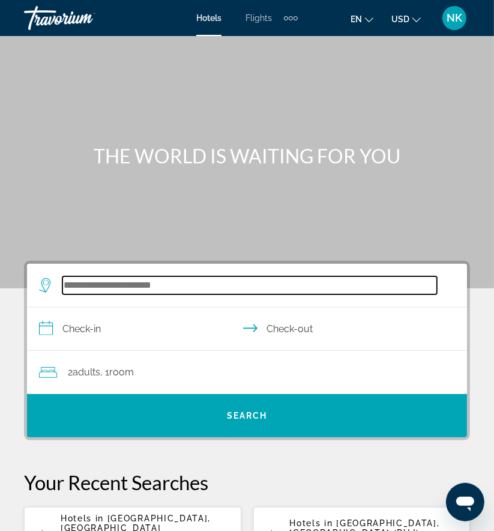
click at [199, 280] on input "Search hotel destination" at bounding box center [249, 285] width 375 height 18
click at [126, 283] on input "Search hotel destination" at bounding box center [249, 285] width 375 height 18
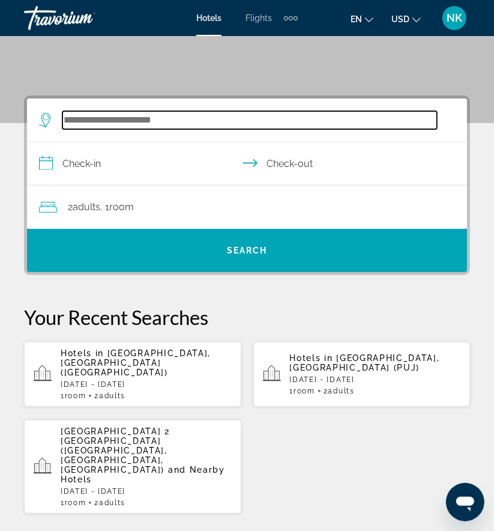
scroll to position [221, 0]
